Goal: Task Accomplishment & Management: Manage account settings

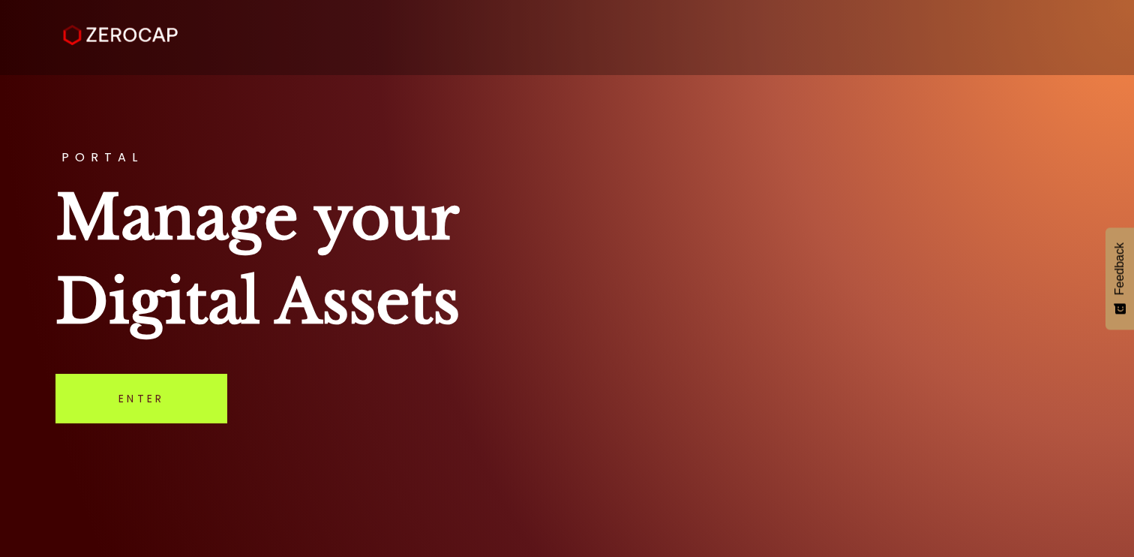
click at [130, 410] on link "Enter" at bounding box center [142, 399] width 172 height 50
